Goal: Transaction & Acquisition: Purchase product/service

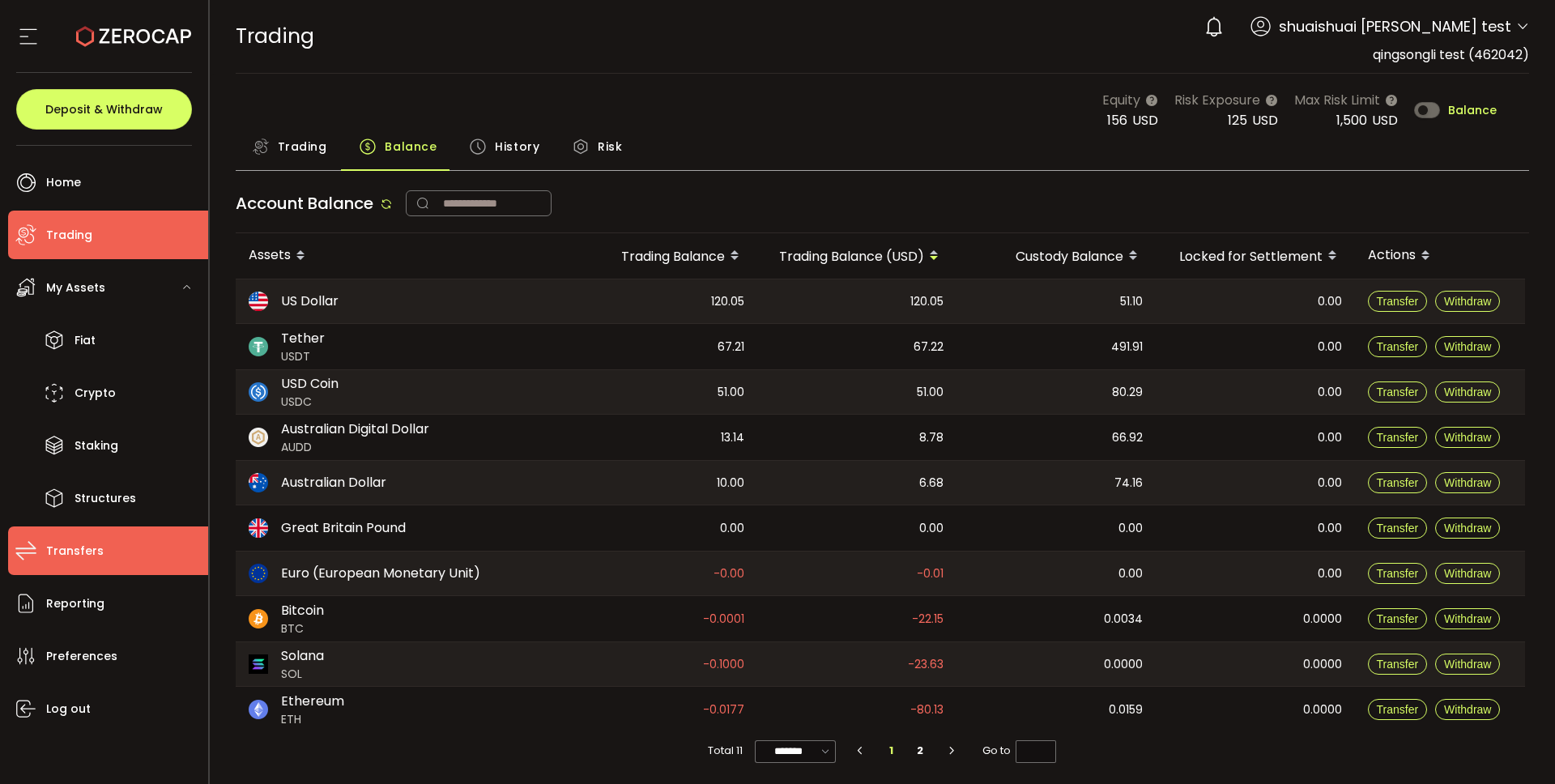
click at [91, 550] on span "Transfers" at bounding box center [75, 551] width 58 height 24
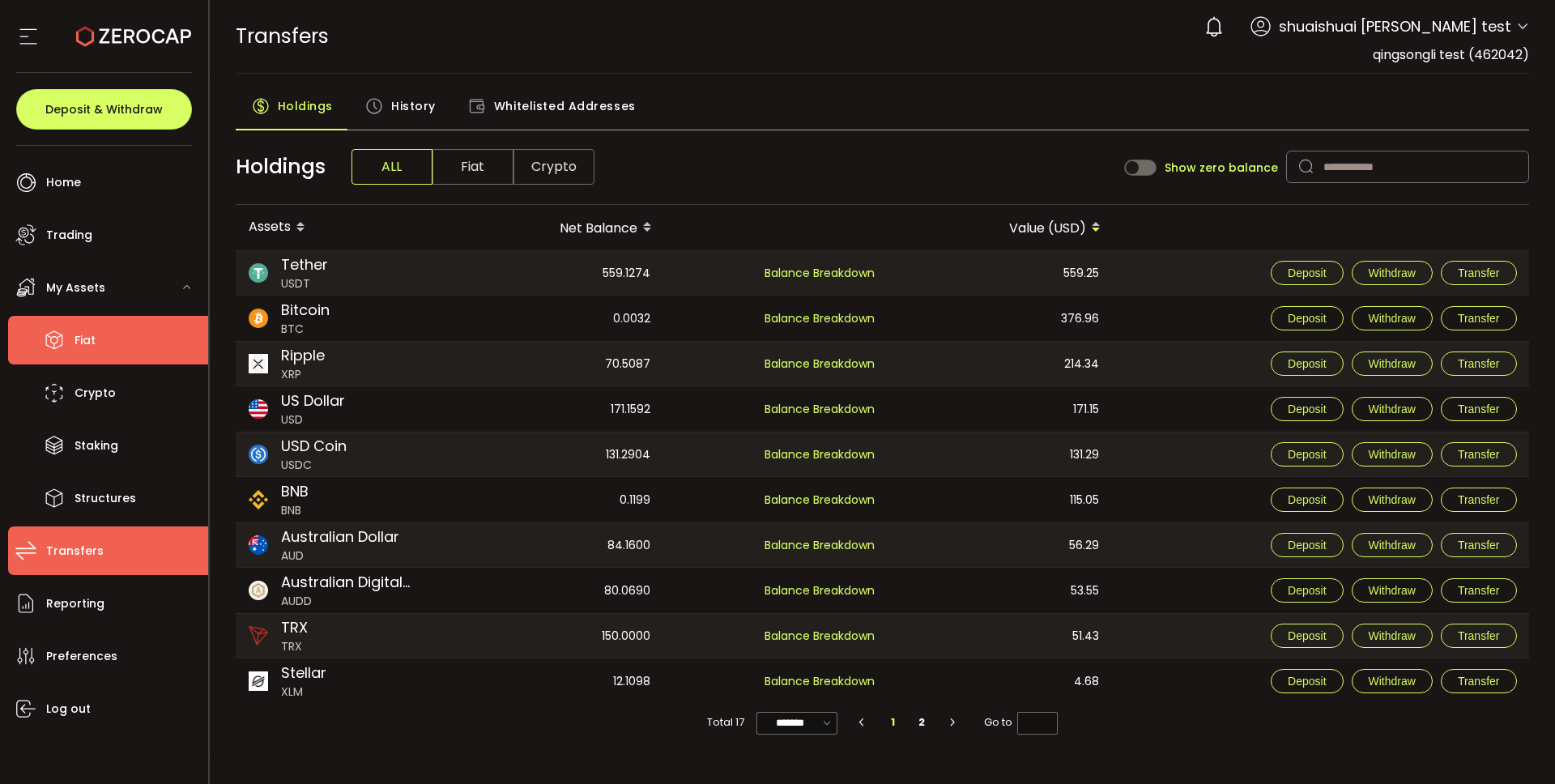
click at [92, 341] on span "Fiat" at bounding box center [85, 340] width 21 height 24
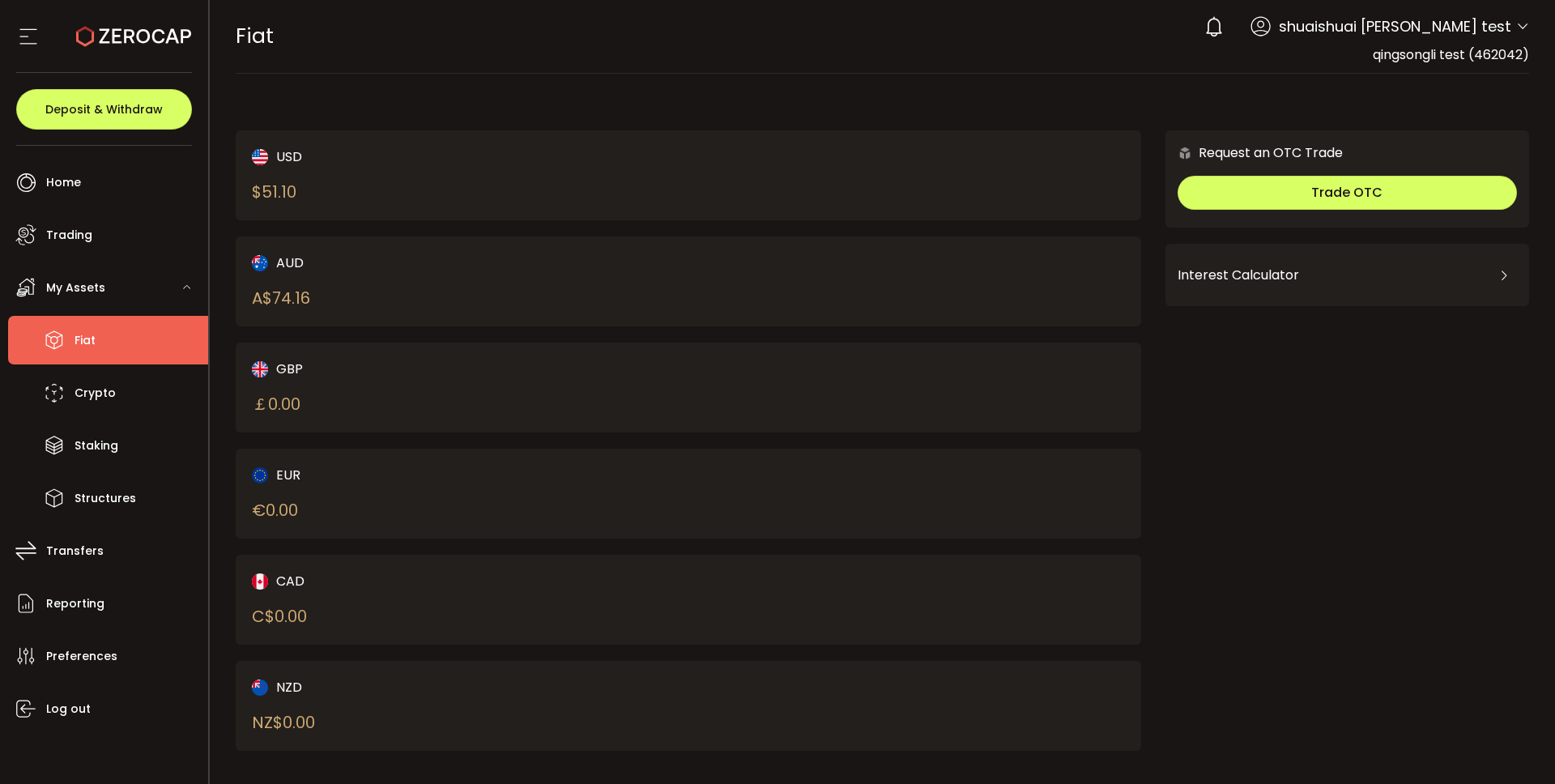
click at [1252, 406] on div "Request an OTC Trade Trade OTC Buy Sell Crypto *** BTC ETH USDT USDC PAXG DOT F…" at bounding box center [1346, 448] width 363 height 636
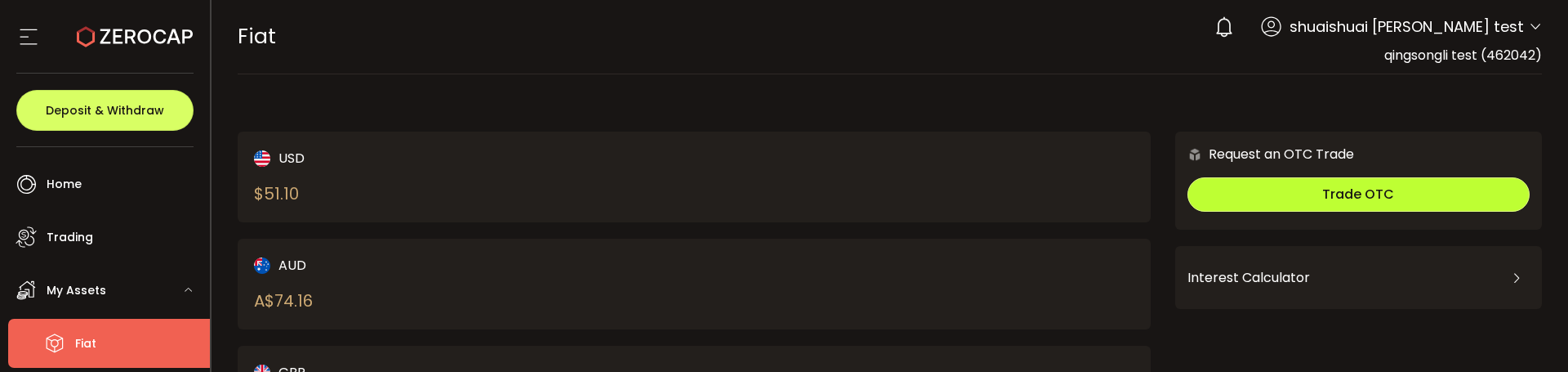
click at [1334, 192] on span "Trade OTC" at bounding box center [1358, 194] width 72 height 19
click at [1340, 199] on span "Trade OTC" at bounding box center [1358, 194] width 72 height 19
click at [1347, 195] on span "Trade OTC" at bounding box center [1358, 194] width 72 height 19
click at [1390, 193] on button "Trade OTC" at bounding box center [1359, 194] width 342 height 34
click at [1381, 198] on span "Trade OTC" at bounding box center [1358, 194] width 72 height 19
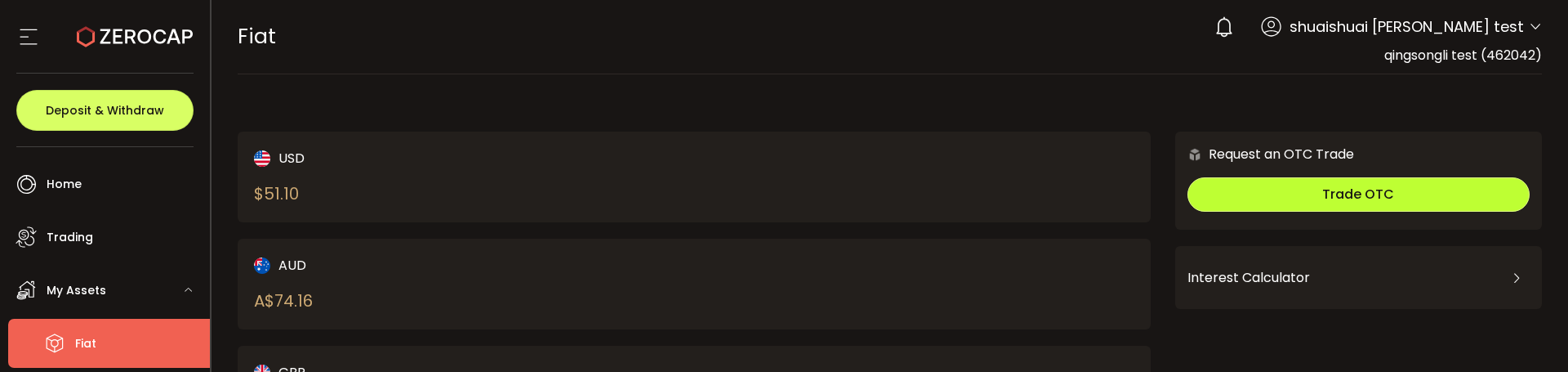
click at [1381, 198] on span "Trade OTC" at bounding box center [1358, 194] width 72 height 19
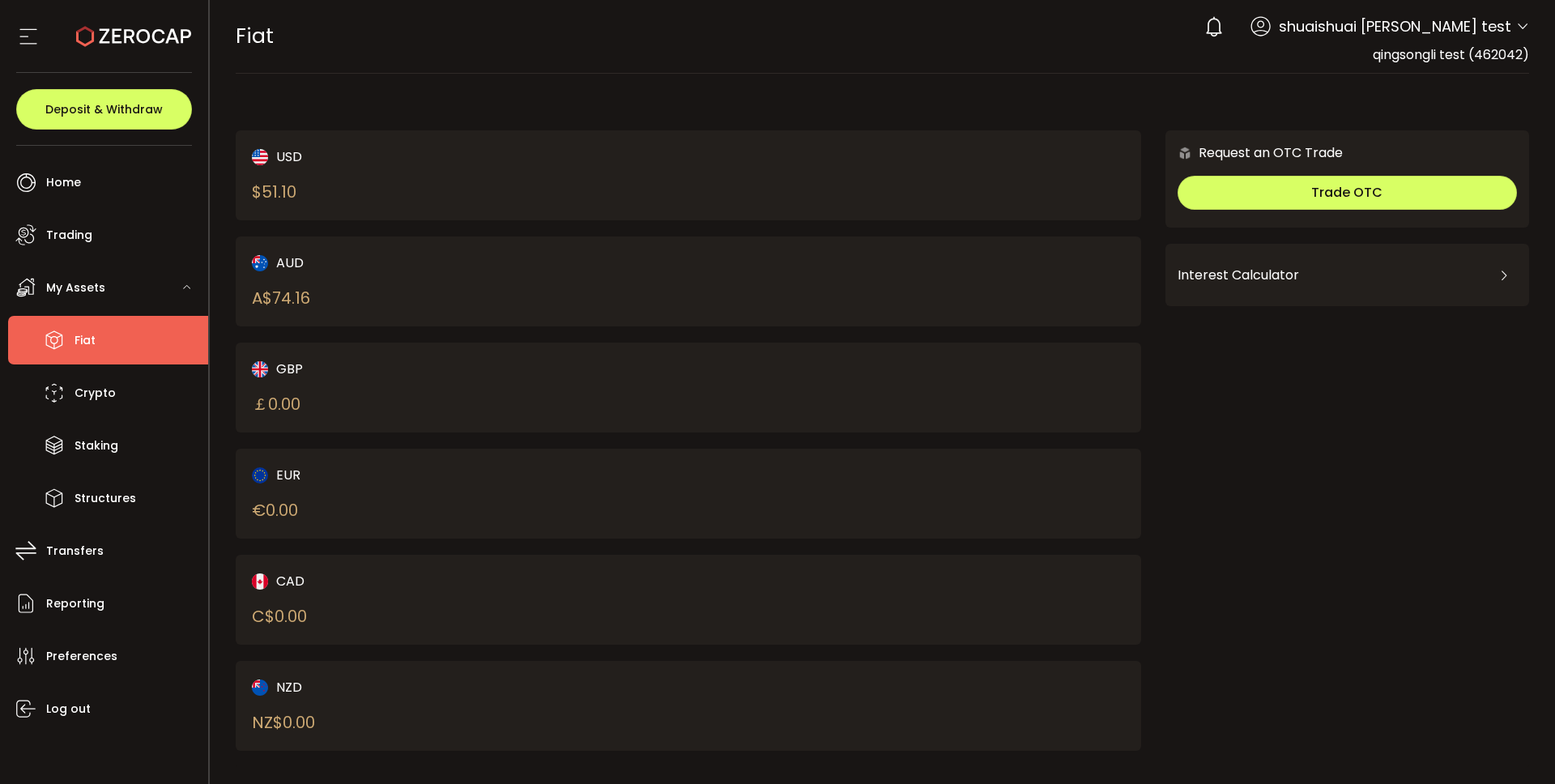
click at [1344, 424] on div "Request an OTC Trade Trade OTC Buy Sell Crypto *** BTC ETH USDT USDC PAXG DOT F…" at bounding box center [1346, 448] width 363 height 636
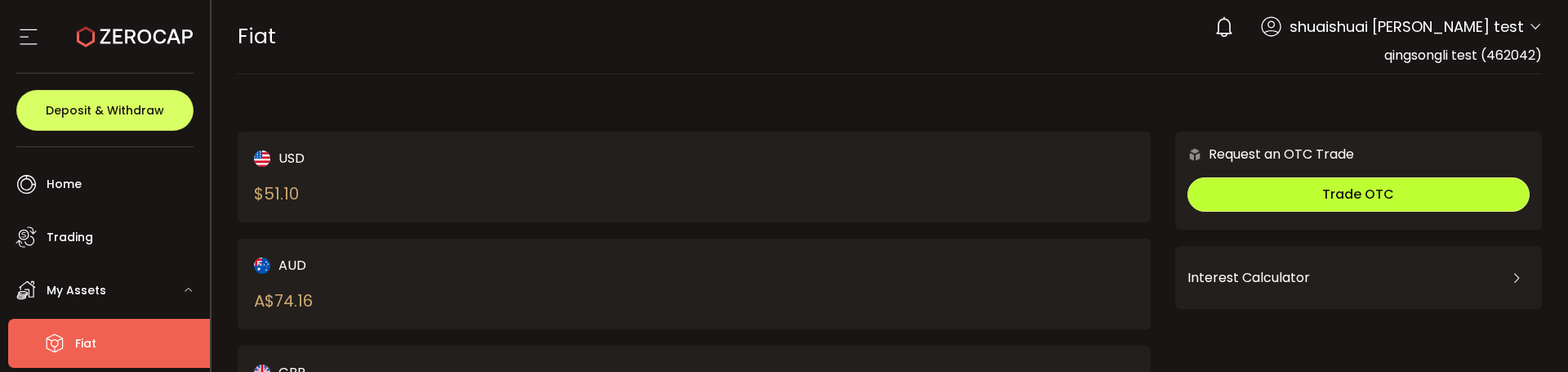
click at [1377, 197] on span "Trade OTC" at bounding box center [1358, 194] width 72 height 19
click at [1373, 190] on span "Trade OTC" at bounding box center [1358, 194] width 72 height 19
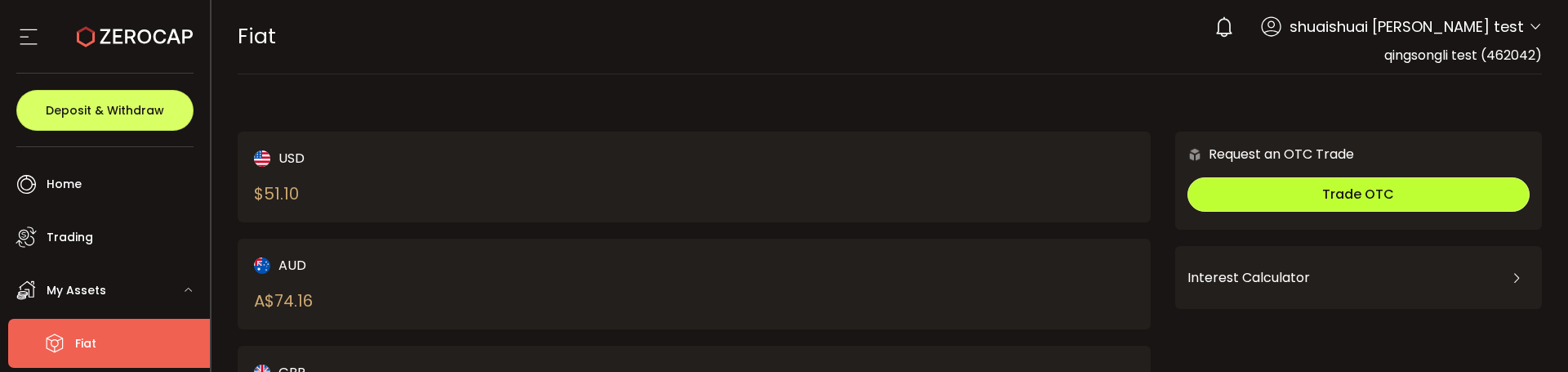
click at [1373, 190] on span "Trade OTC" at bounding box center [1358, 194] width 72 height 19
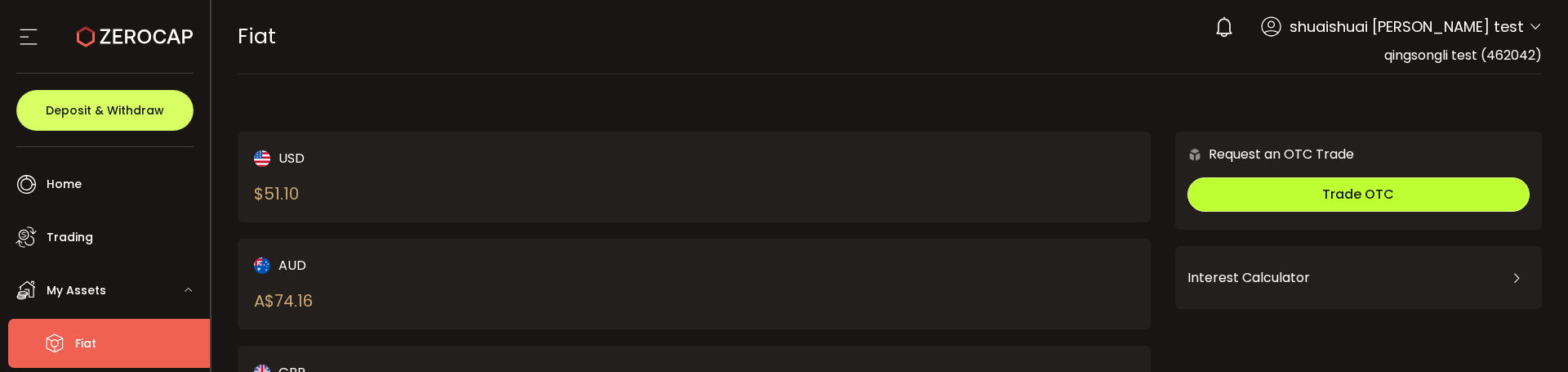
click at [1351, 199] on span "Trade OTC" at bounding box center [1358, 194] width 72 height 19
click at [1273, 195] on button "Trade OTC" at bounding box center [1359, 194] width 342 height 34
click at [1329, 201] on span "Trade OTC" at bounding box center [1358, 194] width 72 height 19
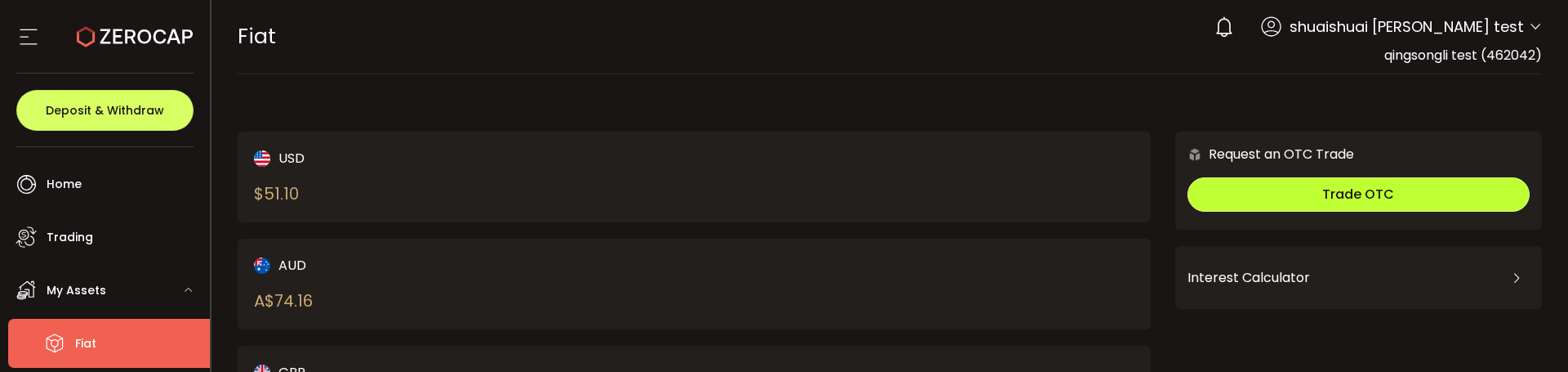
click at [1341, 198] on span "Trade OTC" at bounding box center [1358, 194] width 72 height 19
click at [1334, 196] on span "Trade OTC" at bounding box center [1358, 194] width 72 height 19
click at [1344, 195] on span "Trade OTC" at bounding box center [1358, 194] width 72 height 19
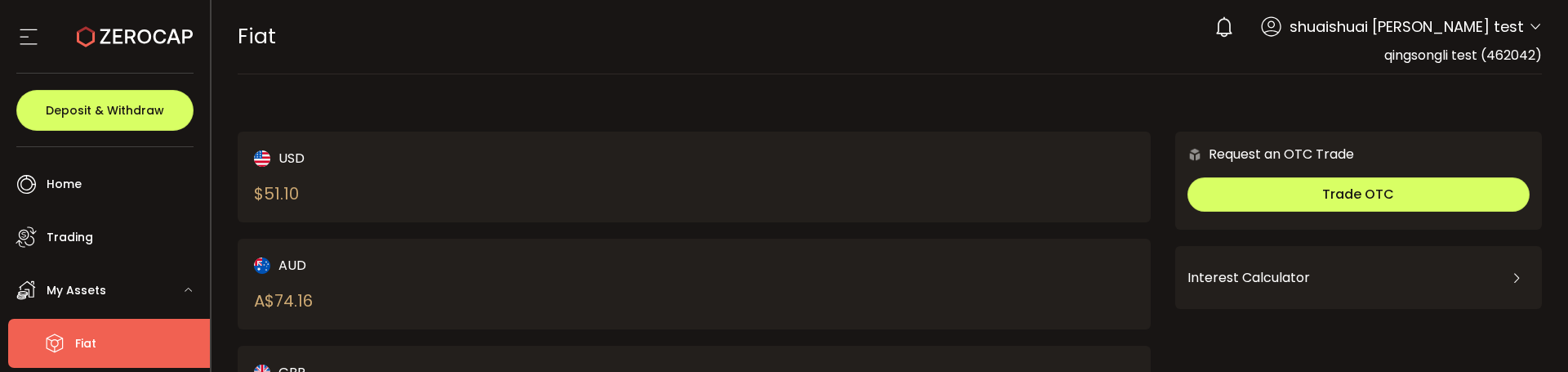
click at [1066, 199] on div "USD $ 51.10" at bounding box center [694, 177] width 913 height 91
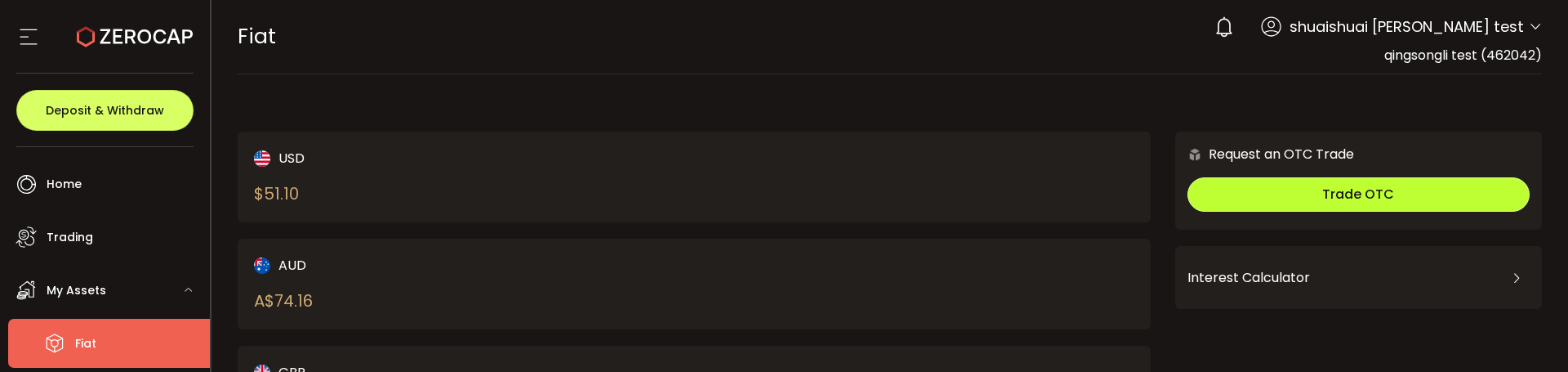
click at [1305, 201] on button "Trade OTC" at bounding box center [1359, 194] width 342 height 34
click at [1342, 198] on span "Trade OTC" at bounding box center [1358, 194] width 72 height 19
